Goal: Information Seeking & Learning: Understand process/instructions

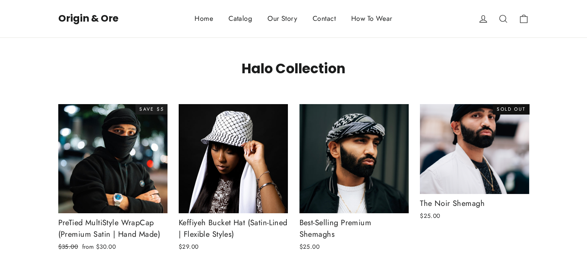
click at [502, 178] on img at bounding box center [475, 149] width 110 height 91
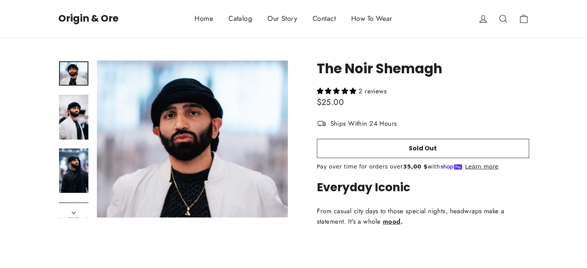
click at [366, 24] on link "How To Wear" at bounding box center [372, 18] width 57 height 19
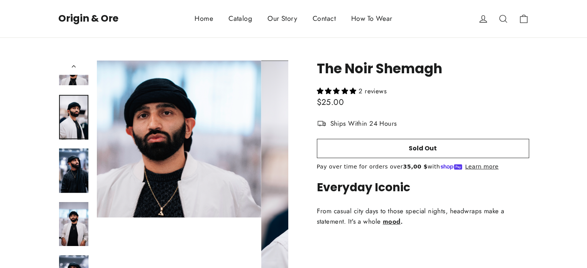
click at [76, 115] on img at bounding box center [73, 117] width 29 height 45
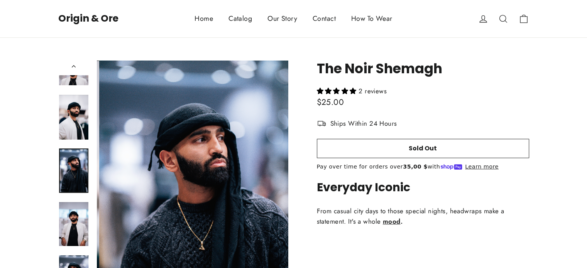
click at [75, 164] on img at bounding box center [73, 171] width 29 height 44
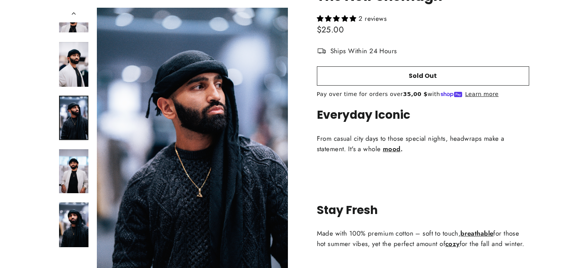
scroll to position [102, 0]
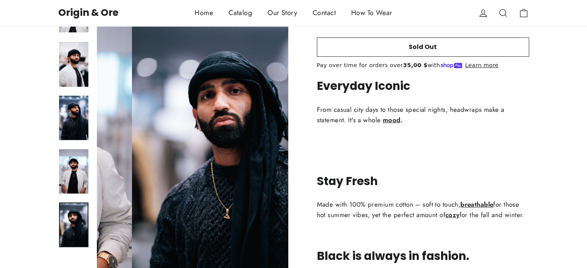
click at [68, 216] on img at bounding box center [73, 225] width 29 height 45
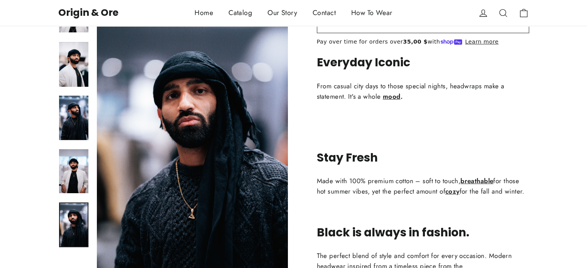
scroll to position [0, 0]
